Goal: Task Accomplishment & Management: Manage account settings

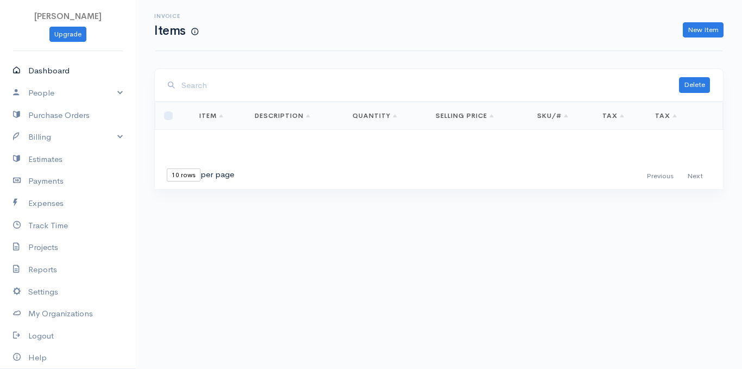
click at [59, 60] on link "Dashboard" at bounding box center [68, 71] width 136 height 22
select select "365"
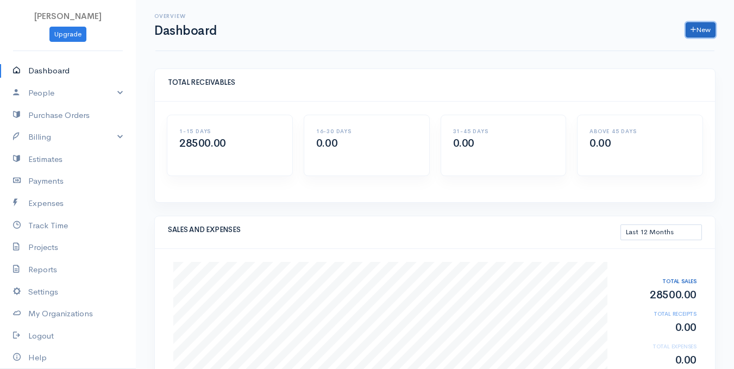
click at [691, 30] on icon at bounding box center [693, 30] width 5 height 8
click at [68, 117] on link "Purchase Orders" at bounding box center [68, 115] width 136 height 22
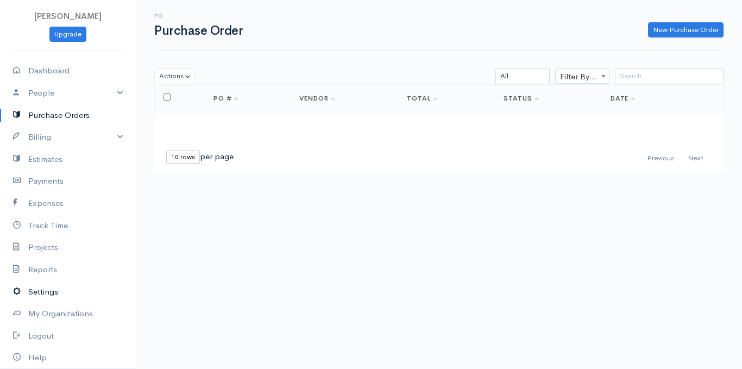
click at [45, 288] on link "Settings" at bounding box center [68, 292] width 136 height 22
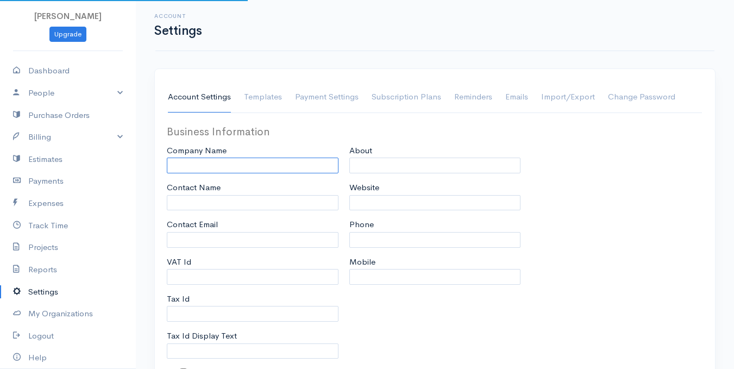
type input "[PERSON_NAME]"
type input "[EMAIL_ADDRESS][DOMAIN_NAME]"
type input "Tax Id"
select select
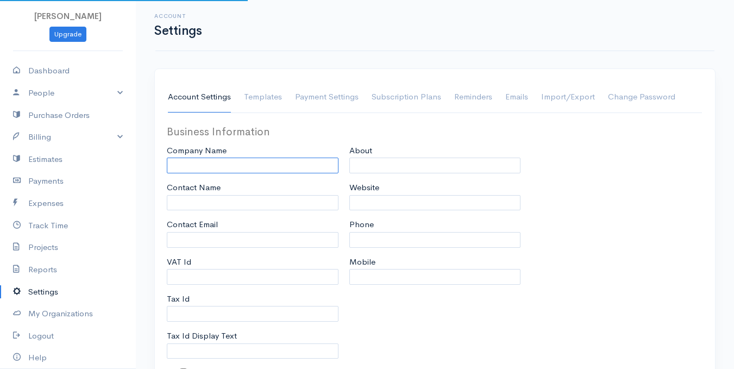
type input "Madalla"
select select
type input "INVOICE"
type input "1"
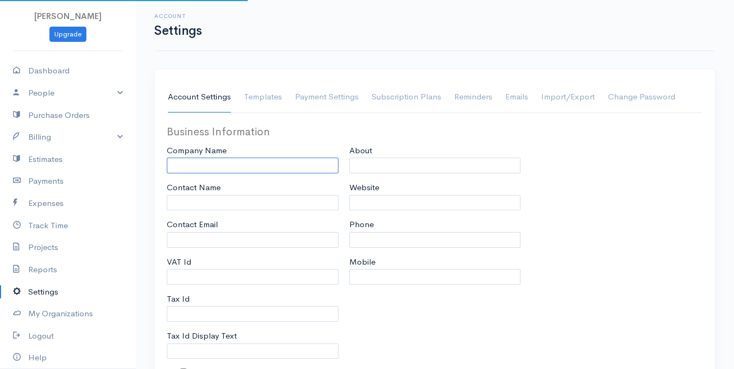
select select "3"
click at [259, 165] on input "[PERSON_NAME]" at bounding box center [253, 166] width 172 height 16
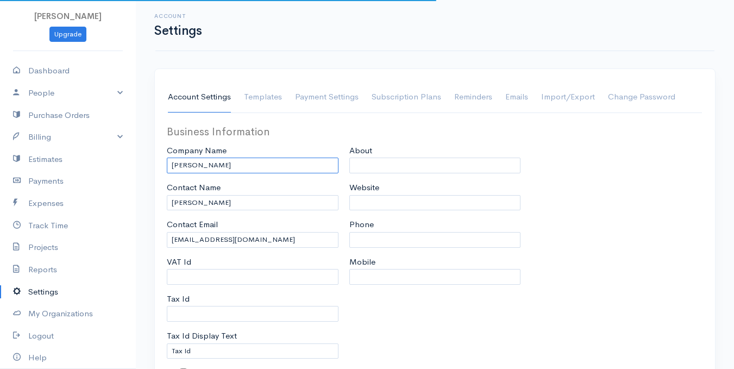
select select "[GEOGRAPHIC_DATA]"
select select "NGN"
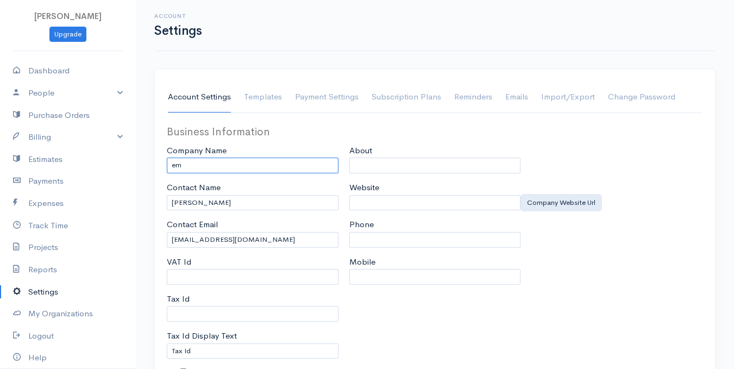
type input "e"
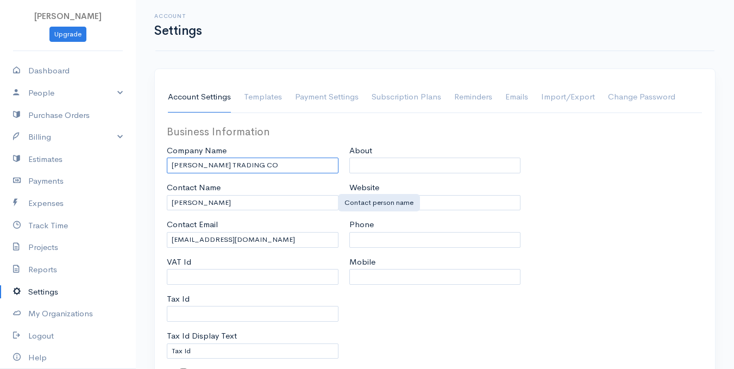
type input "[PERSON_NAME] TRADING CO"
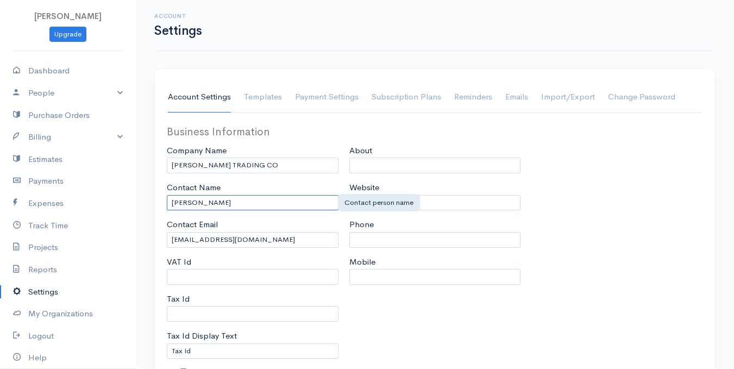
click at [261, 205] on input "[PERSON_NAME]" at bounding box center [253, 203] width 172 height 16
type input "e"
type input "M"
type input "[PERSON_NAME]"
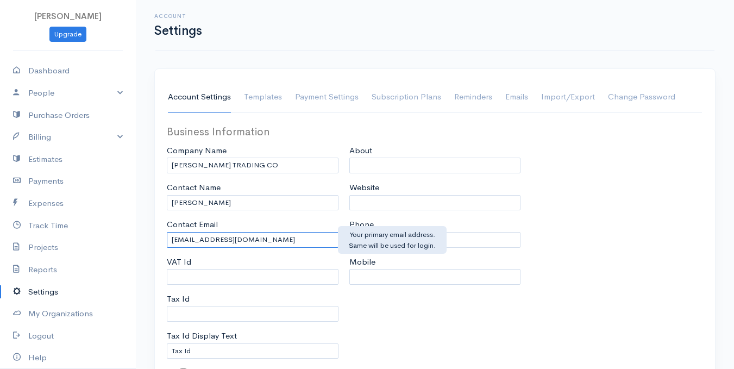
click at [289, 234] on input "[EMAIL_ADDRESS][DOMAIN_NAME]" at bounding box center [253, 240] width 172 height 16
type input "e"
type input "[EMAIL_ADDRESS][DOMAIN_NAME]"
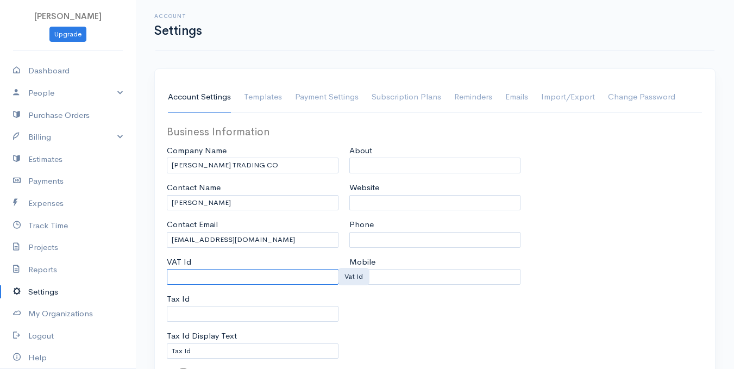
click at [230, 282] on input "VAT Id" at bounding box center [253, 277] width 172 height 16
click at [415, 282] on input "Mobile" at bounding box center [435, 277] width 172 height 16
type input "8"
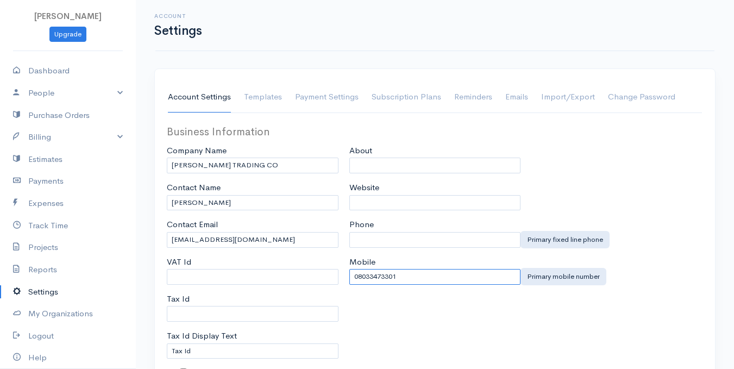
type input "08033473301"
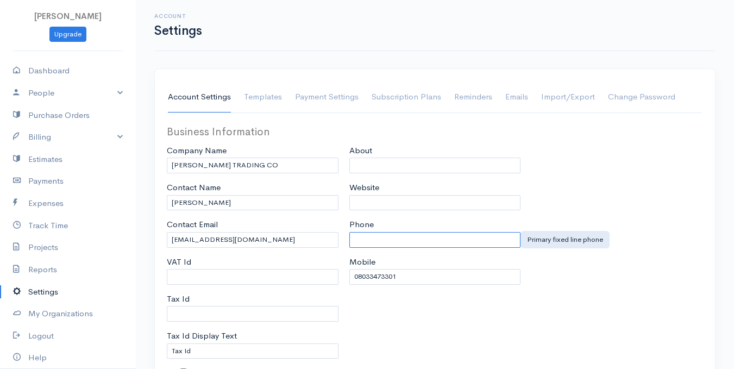
click at [376, 233] on input "Phone" at bounding box center [435, 240] width 172 height 16
type input "08032899160"
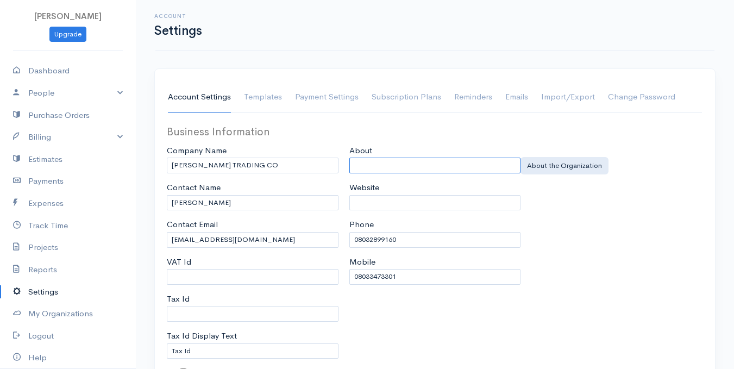
click at [403, 165] on input "About" at bounding box center [435, 166] width 172 height 16
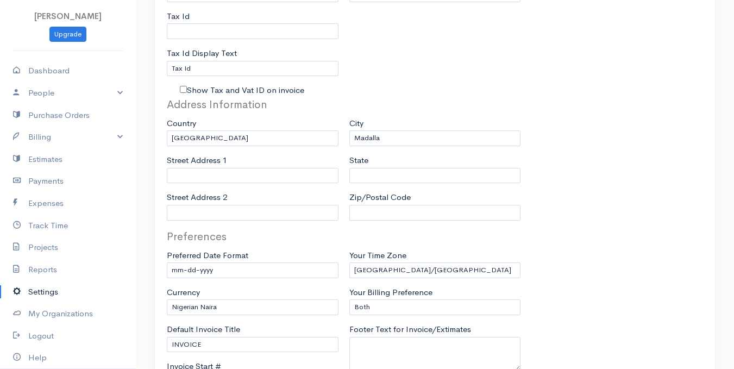
scroll to position [291, 0]
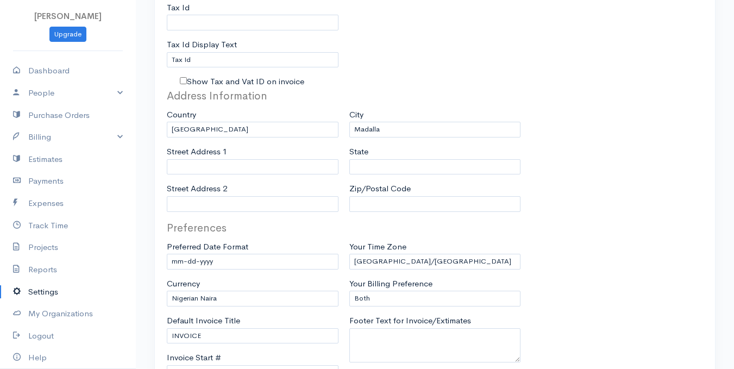
type input "we deal in all kind of building materials and tools in wholesale and retail"
click at [367, 289] on label "Your Billing Preference" at bounding box center [390, 284] width 83 height 13
click at [367, 291] on select "Only Items or Goods Only Services Both" at bounding box center [435, 299] width 172 height 16
click at [367, 290] on div "Your Billing Preference Only Items or Goods Only Services Both" at bounding box center [435, 292] width 172 height 29
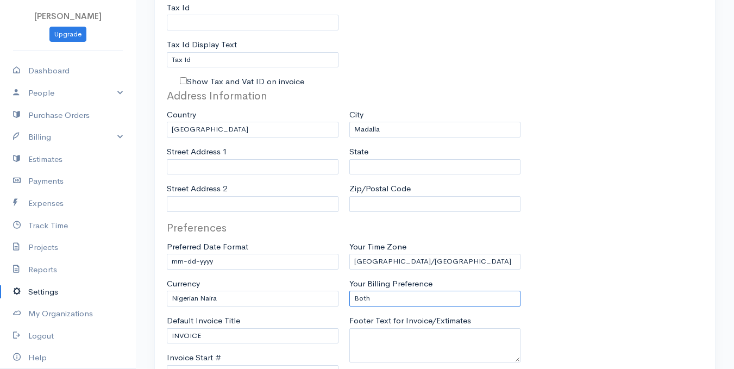
click at [375, 295] on select "Only Items or Goods Only Services Both" at bounding box center [435, 299] width 172 height 16
click at [385, 130] on input "Madalla" at bounding box center [435, 130] width 172 height 16
type input "M"
